Goal: Information Seeking & Learning: Learn about a topic

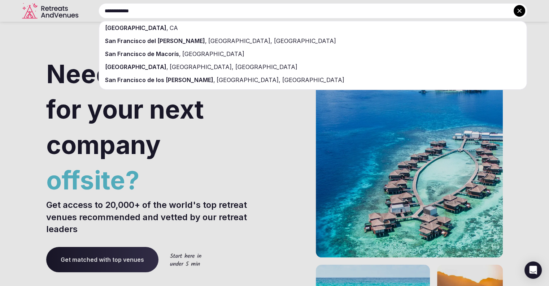
type input "**********"
click at [170, 29] on div "[GEOGRAPHIC_DATA] , [GEOGRAPHIC_DATA]" at bounding box center [313, 27] width 428 height 13
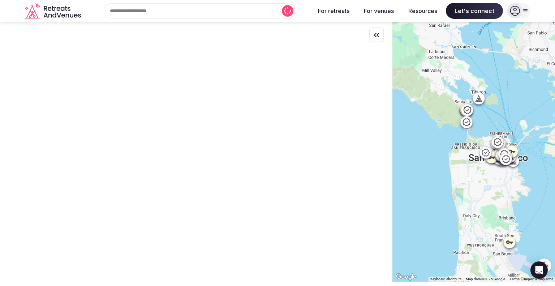
drag, startPoint x: 475, startPoint y: 101, endPoint x: 495, endPoint y: 126, distance: 31.3
click at [495, 126] on div at bounding box center [473, 152] width 162 height 260
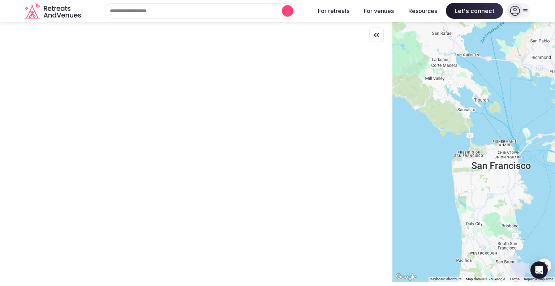
drag, startPoint x: 497, startPoint y: 125, endPoint x: 504, endPoint y: 146, distance: 21.8
click at [504, 146] on div at bounding box center [473, 152] width 162 height 260
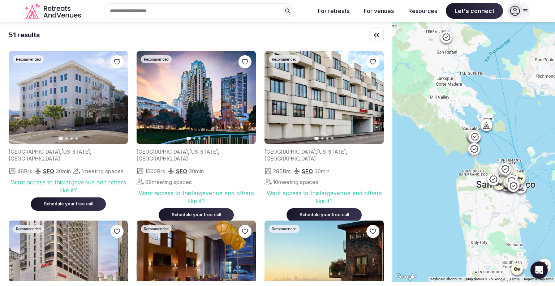
drag, startPoint x: 493, startPoint y: 87, endPoint x: 495, endPoint y: 104, distance: 17.1
click at [495, 104] on div at bounding box center [473, 152] width 162 height 260
click at [449, 39] on icon at bounding box center [446, 37] width 9 height 9
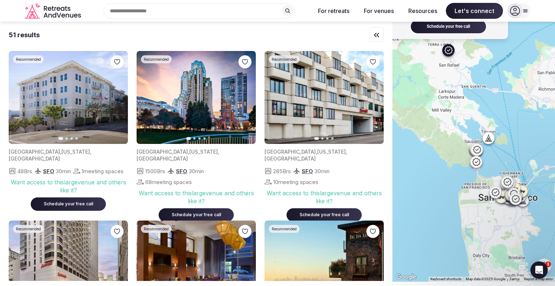
click at [464, 104] on div "Recommended Previous slide Next slide [GEOGRAPHIC_DATA] , [GEOGRAPHIC_DATA][PER…" at bounding box center [473, 152] width 162 height 260
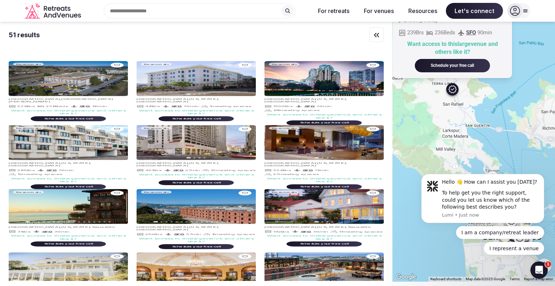
drag, startPoint x: 896, startPoint y: 228, endPoint x: 478, endPoint y: 150, distance: 424.3
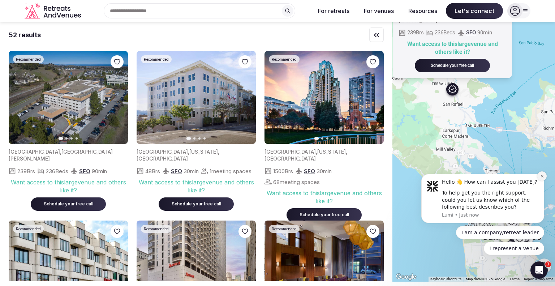
click at [540, 177] on icon "Dismiss notification" at bounding box center [542, 176] width 4 height 4
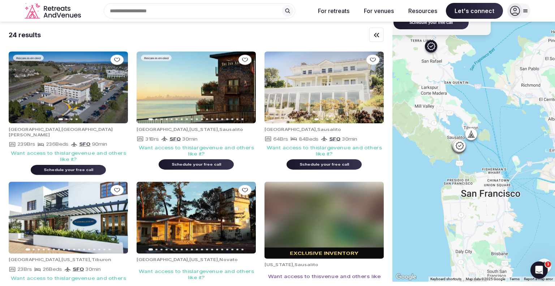
drag, startPoint x: 477, startPoint y: 89, endPoint x: 468, endPoint y: 91, distance: 8.9
click at [468, 91] on div "Recommended Previous slide Next slide [GEOGRAPHIC_DATA] , [GEOGRAPHIC_DATA][PER…" at bounding box center [473, 152] width 162 height 260
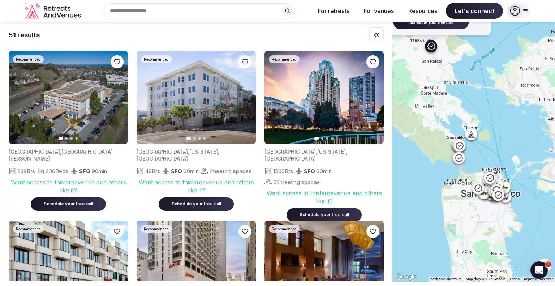
click at [461, 159] on icon at bounding box center [458, 157] width 9 height 9
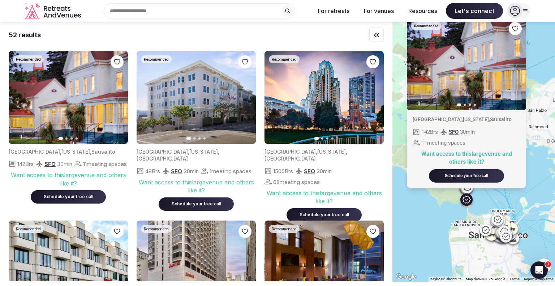
click at [519, 65] on icon "button" at bounding box center [516, 64] width 6 height 6
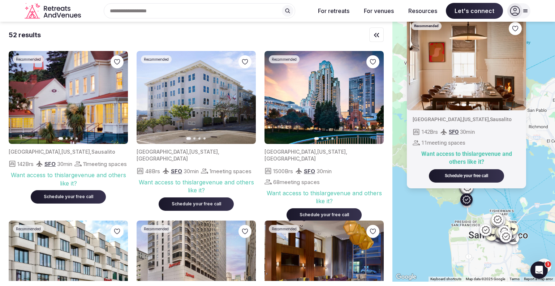
click at [519, 65] on icon "button" at bounding box center [516, 64] width 6 height 6
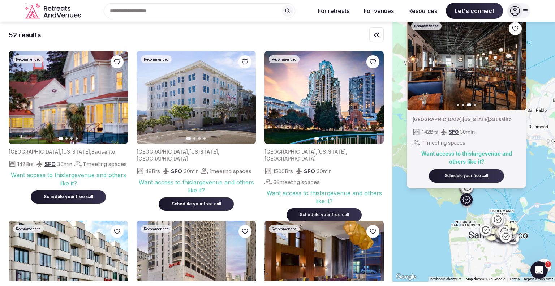
click at [519, 65] on icon "button" at bounding box center [516, 64] width 6 height 6
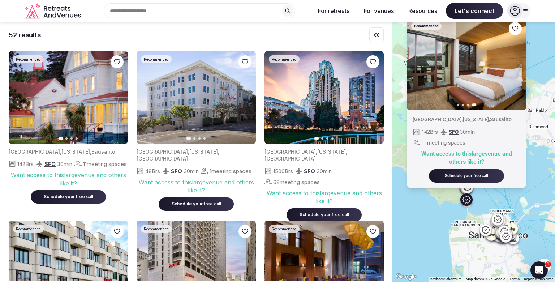
click at [542, 87] on div "Recommended Previous slide Next slide [GEOGRAPHIC_DATA] , [US_STATE] , Sausalit…" at bounding box center [473, 152] width 162 height 260
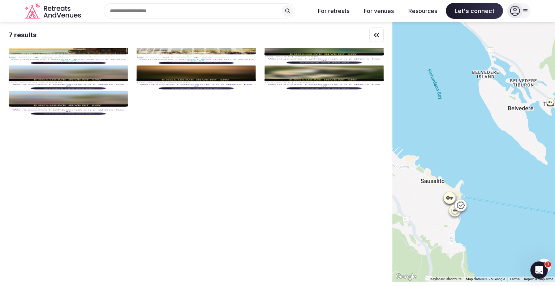
click at [462, 208] on icon at bounding box center [460, 204] width 9 height 9
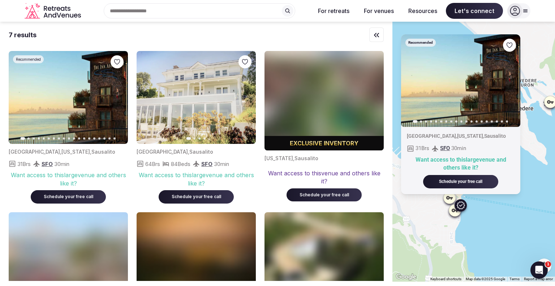
click at [510, 78] on icon "button" at bounding box center [510, 81] width 6 height 6
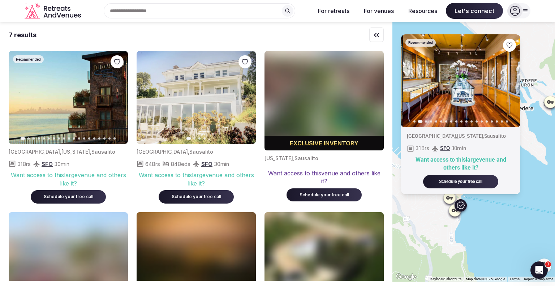
click at [510, 78] on icon "button" at bounding box center [510, 81] width 6 height 6
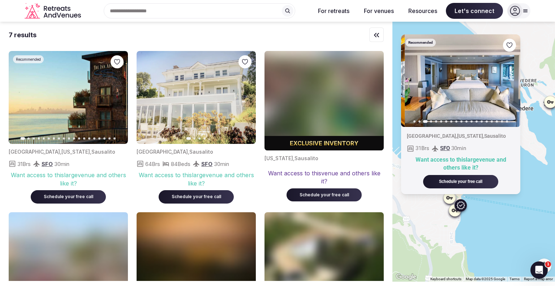
click at [510, 78] on icon "button" at bounding box center [510, 81] width 6 height 6
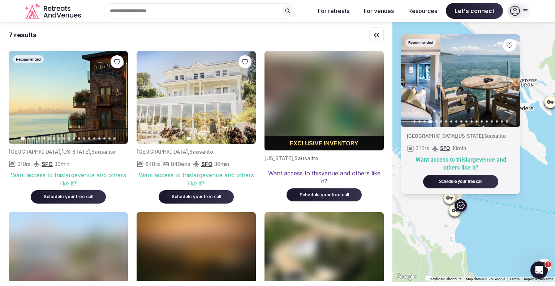
click at [510, 78] on icon "button" at bounding box center [510, 81] width 6 height 6
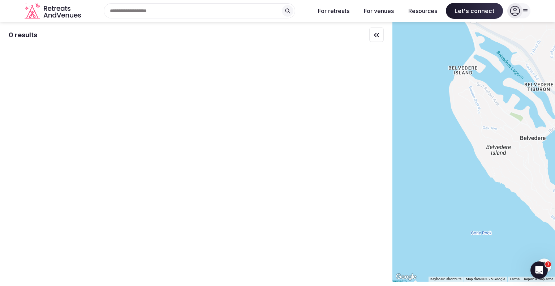
click at [475, 173] on div at bounding box center [473, 152] width 162 height 260
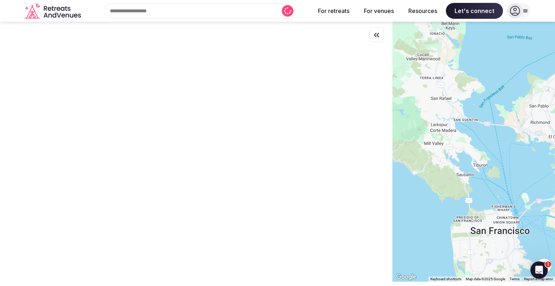
drag, startPoint x: 482, startPoint y: 197, endPoint x: 480, endPoint y: 163, distance: 34.4
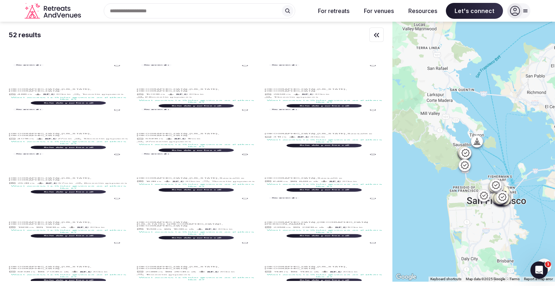
click at [469, 155] on div at bounding box center [473, 152] width 162 height 260
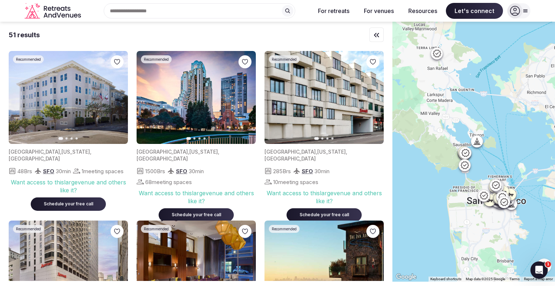
click at [466, 152] on icon at bounding box center [465, 152] width 9 height 9
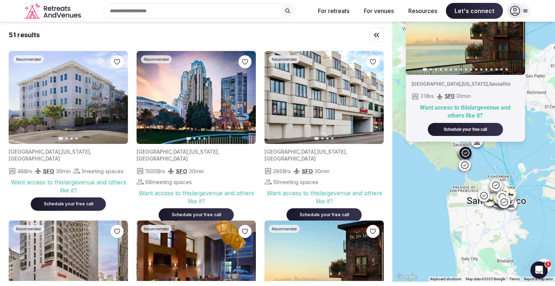
click at [516, 27] on icon "button" at bounding box center [515, 28] width 6 height 6
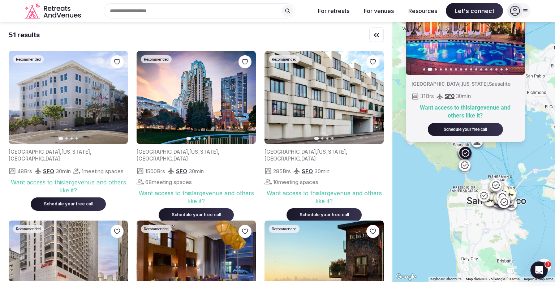
click at [516, 30] on icon "button" at bounding box center [514, 28] width 3 height 5
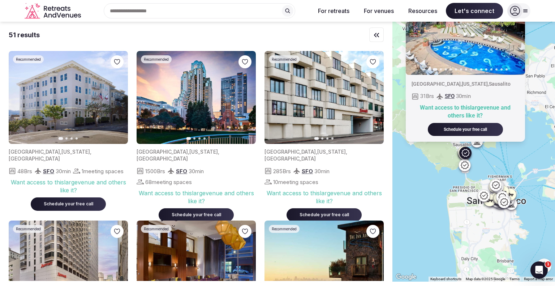
click at [515, 31] on button "Next slide" at bounding box center [515, 28] width 12 height 12
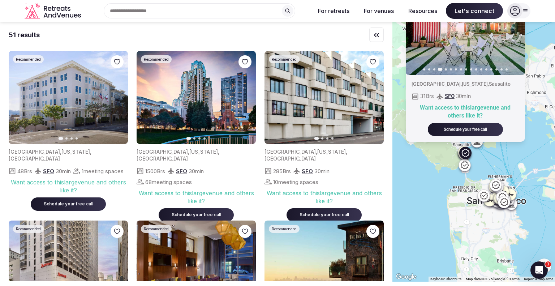
click at [515, 31] on button "Next slide" at bounding box center [515, 28] width 12 height 12
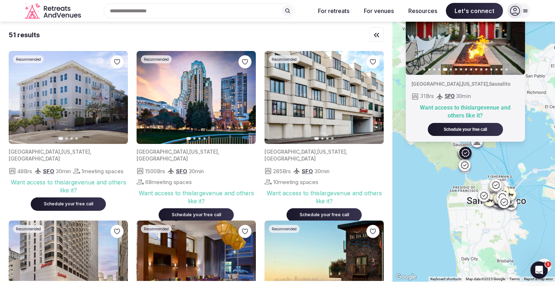
click at [515, 31] on button "Next slide" at bounding box center [515, 28] width 12 height 12
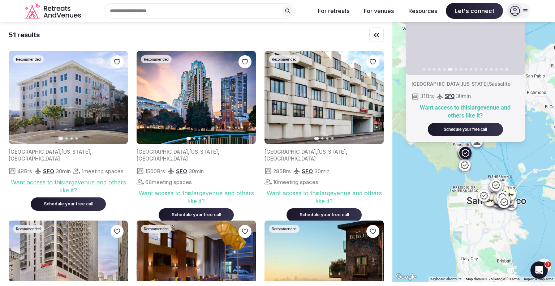
click at [515, 31] on icon "button" at bounding box center [515, 28] width 6 height 6
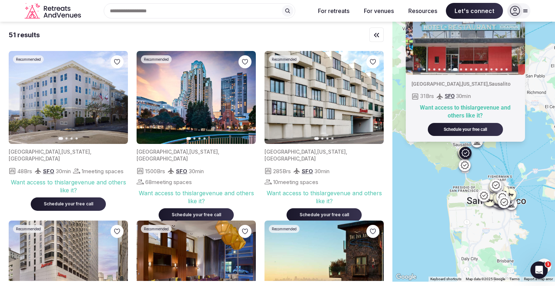
click at [515, 31] on icon "button" at bounding box center [515, 28] width 6 height 6
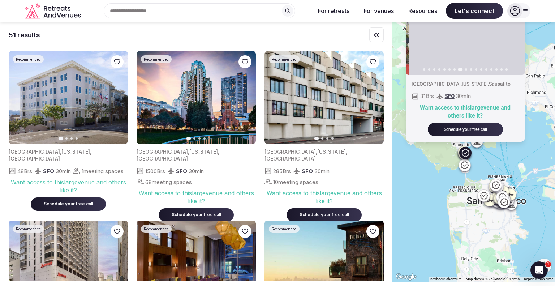
click at [515, 31] on icon "button" at bounding box center [515, 28] width 6 height 6
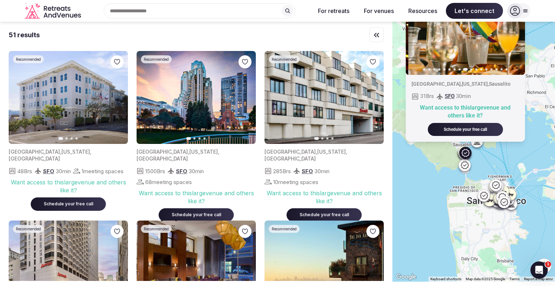
click at [515, 31] on icon "button" at bounding box center [515, 28] width 6 height 6
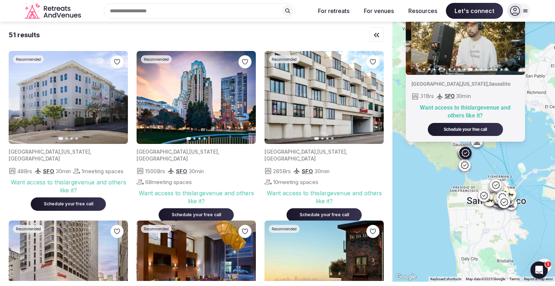
click at [515, 31] on icon "button" at bounding box center [515, 28] width 6 height 6
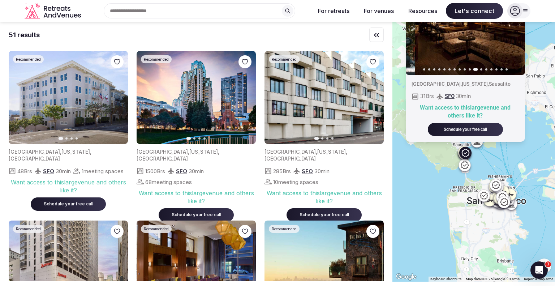
click at [515, 31] on icon "button" at bounding box center [515, 28] width 6 height 6
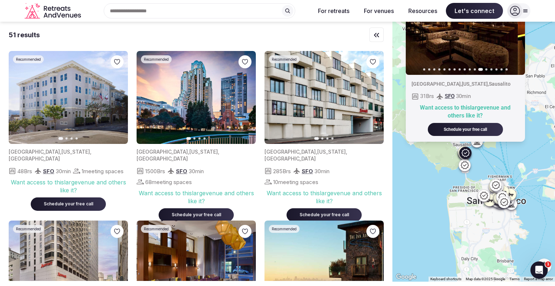
click at [515, 31] on icon "button" at bounding box center [515, 28] width 6 height 6
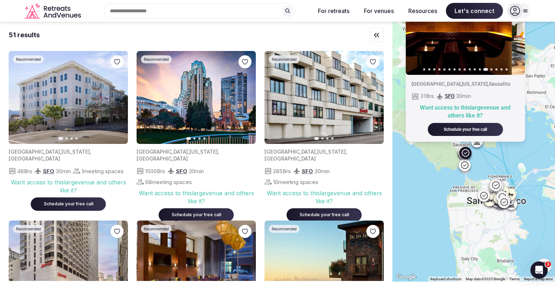
click at [515, 31] on icon "button" at bounding box center [515, 28] width 6 height 6
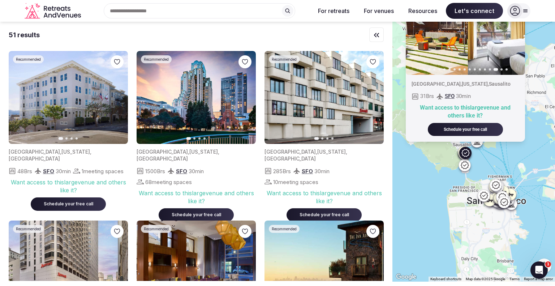
click at [515, 31] on icon "button" at bounding box center [515, 28] width 6 height 6
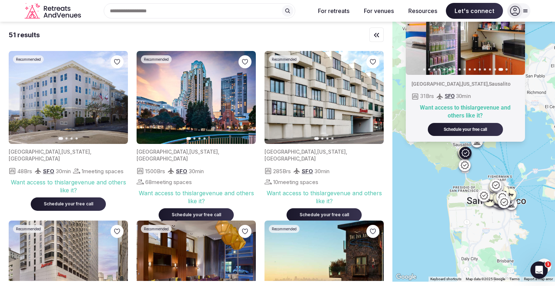
click at [515, 31] on icon "button" at bounding box center [515, 28] width 6 height 6
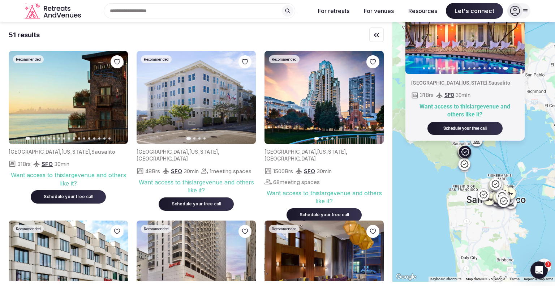
click at [499, 182] on icon at bounding box center [495, 184] width 8 height 8
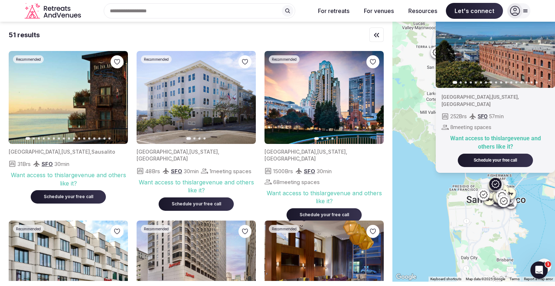
click at [487, 194] on icon at bounding box center [483, 194] width 9 height 9
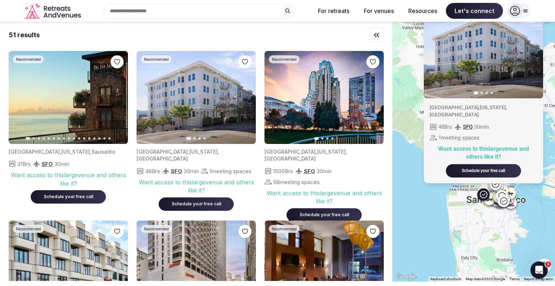
click at [503, 199] on icon at bounding box center [503, 200] width 9 height 9
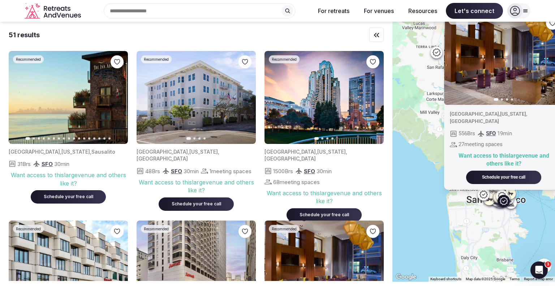
click at [418, 152] on div "Recommended Previous slide Next slide [GEOGRAPHIC_DATA] , [US_STATE] , [GEOGRAP…" at bounding box center [473, 152] width 162 height 260
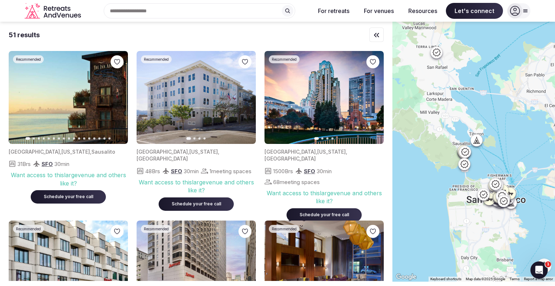
click at [475, 141] on div at bounding box center [477, 140] width 12 height 12
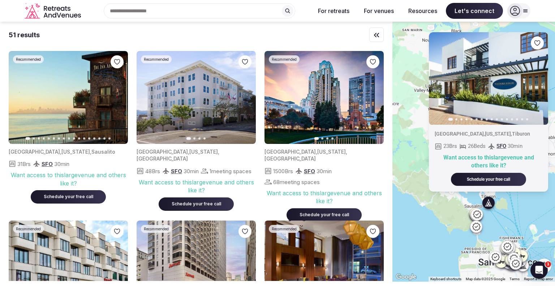
drag, startPoint x: 521, startPoint y: 93, endPoint x: 524, endPoint y: 162, distance: 69.4
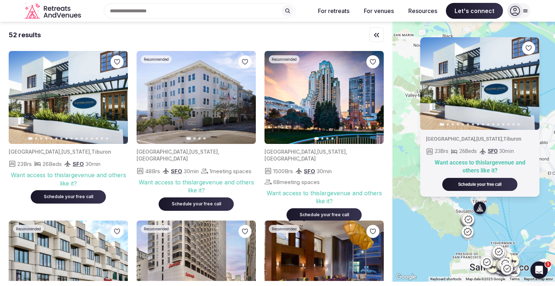
click at [527, 79] on img at bounding box center [479, 83] width 119 height 93
click at [528, 82] on button "Next slide" at bounding box center [529, 83] width 12 height 12
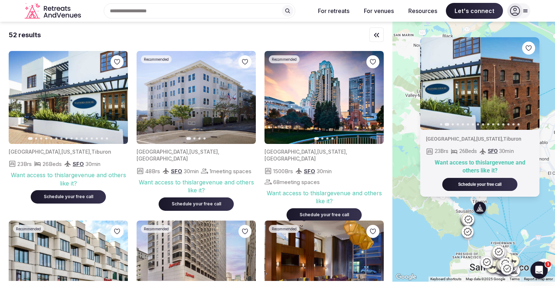
click at [528, 82] on button "Next slide" at bounding box center [529, 83] width 12 height 12
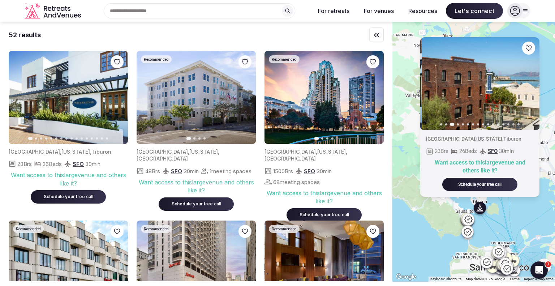
click at [528, 82] on button "Next slide" at bounding box center [529, 83] width 12 height 12
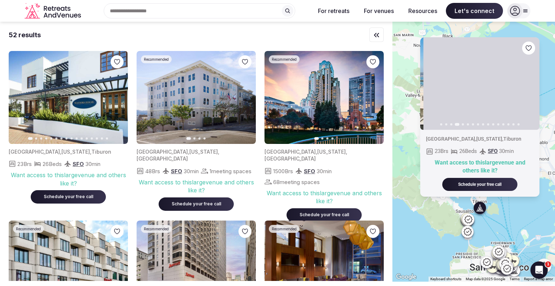
click at [528, 82] on button "Next slide" at bounding box center [529, 83] width 12 height 12
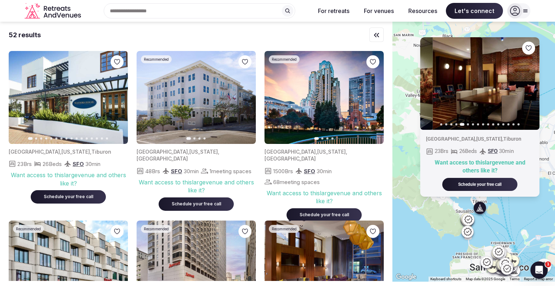
click at [528, 82] on button "Next slide" at bounding box center [529, 83] width 12 height 12
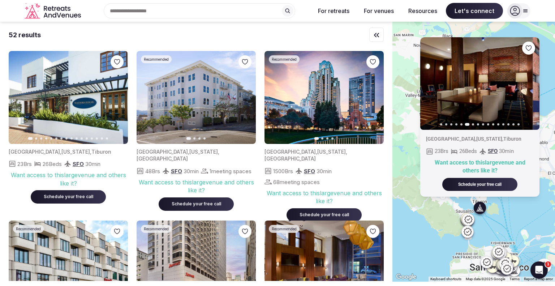
click at [528, 82] on button "Next slide" at bounding box center [529, 83] width 12 height 12
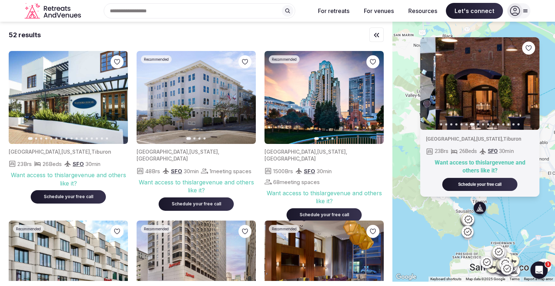
click at [528, 82] on button "Next slide" at bounding box center [529, 83] width 12 height 12
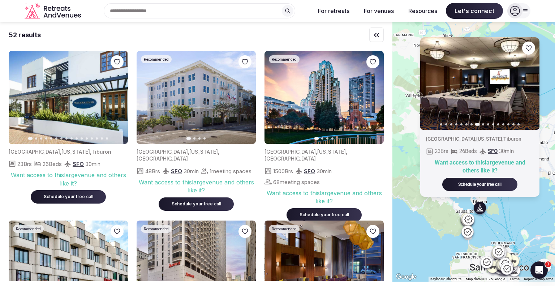
click at [419, 99] on div "Previous slide Next slide [GEOGRAPHIC_DATA] , [US_STATE] , Tiburon 23 Brs 26 Be…" at bounding box center [473, 152] width 162 height 260
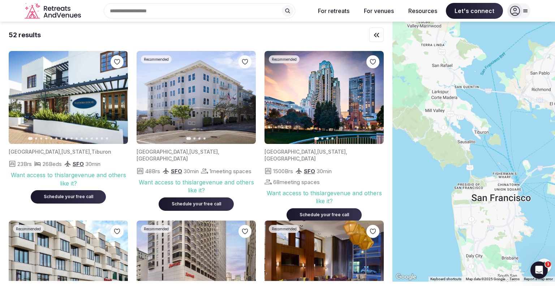
drag, startPoint x: 471, startPoint y: 144, endPoint x: 463, endPoint y: 84, distance: 60.5
click at [463, 84] on div at bounding box center [473, 152] width 162 height 260
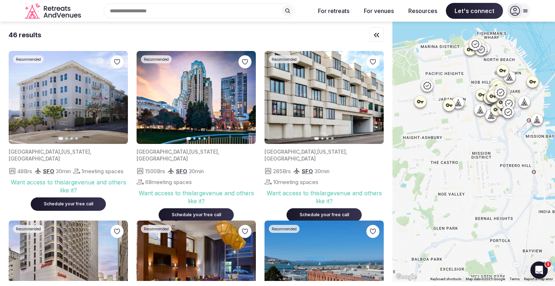
click at [493, 120] on div at bounding box center [491, 115] width 12 height 12
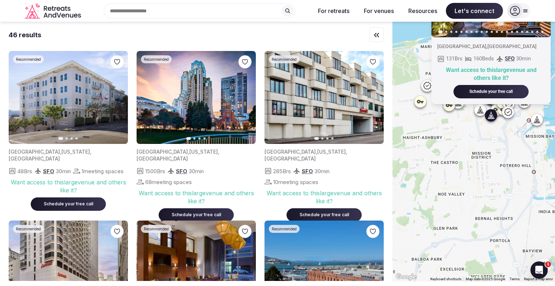
click at [481, 114] on div at bounding box center [480, 110] width 12 height 12
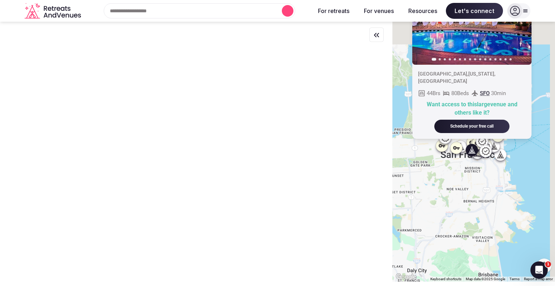
drag, startPoint x: 471, startPoint y: 132, endPoint x: 464, endPoint y: 164, distance: 32.8
click at [464, 164] on div "Previous slide Next slide [GEOGRAPHIC_DATA] , [US_STATE] , [GEOGRAPHIC_DATA] 44…" at bounding box center [473, 152] width 162 height 260
